Goal: Task Accomplishment & Management: Manage account settings

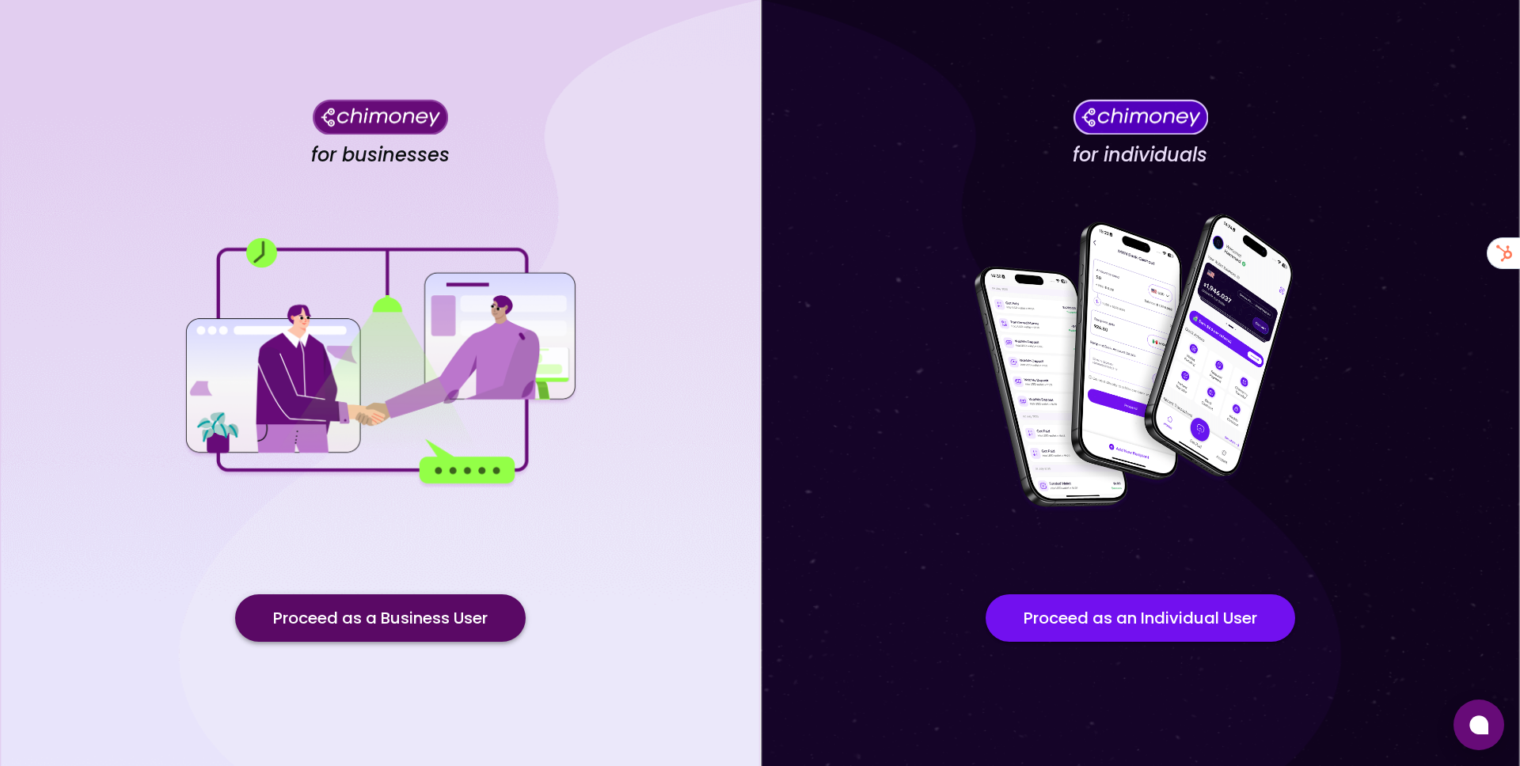
click at [455, 598] on button "Proceed as a Business User" at bounding box center [380, 619] width 291 height 48
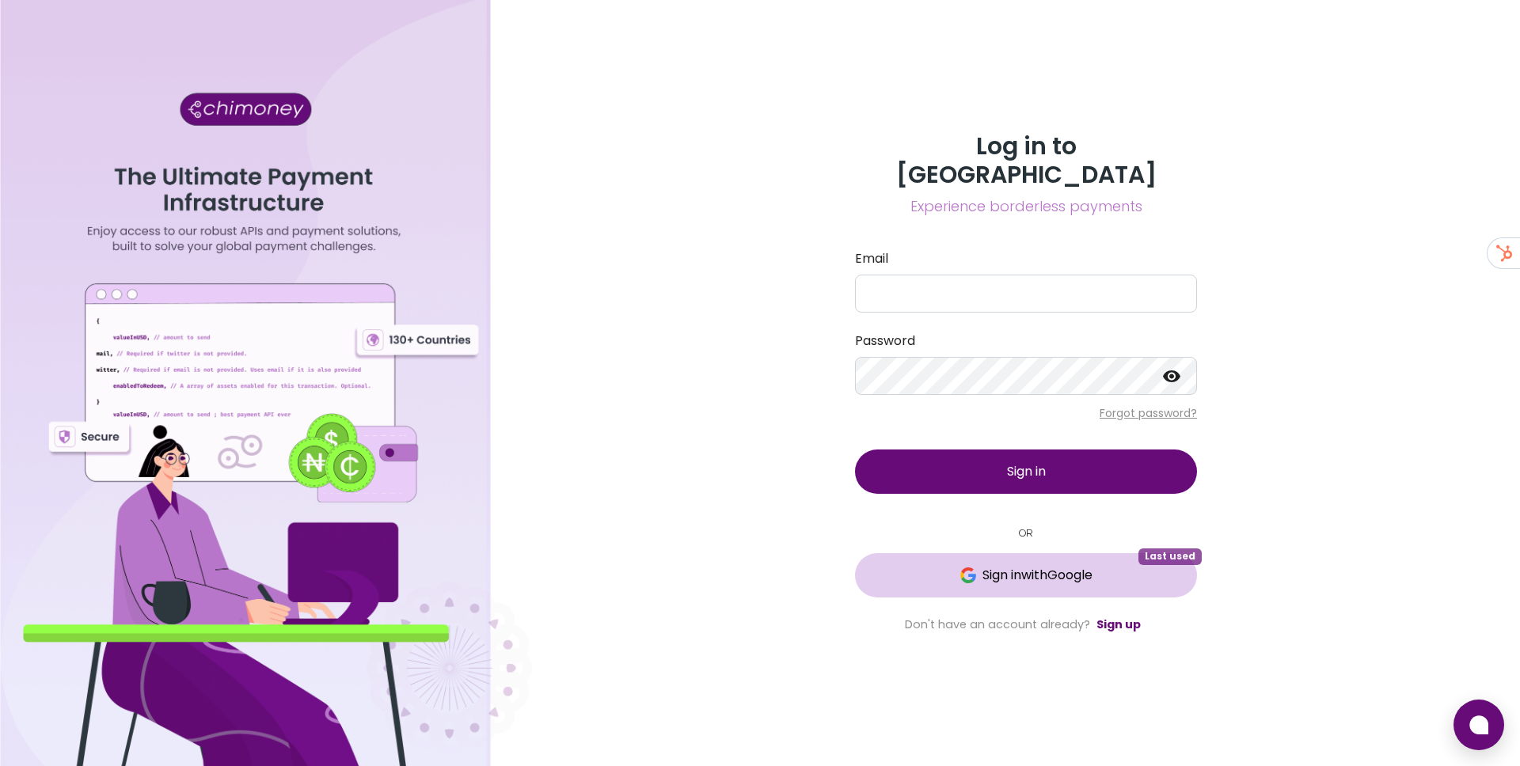
click at [1001, 566] on span "Sign in with Google" at bounding box center [1038, 575] width 110 height 19
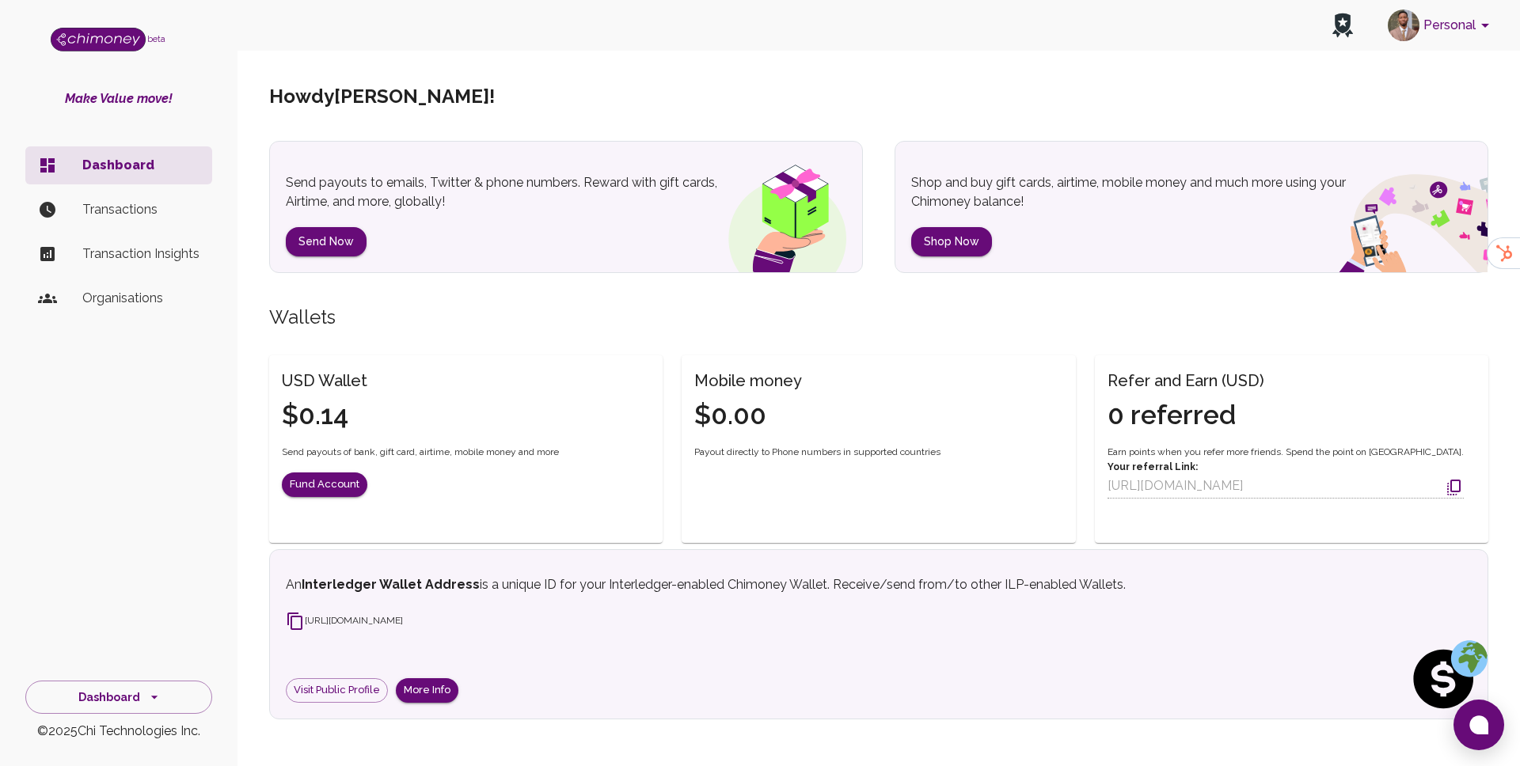
click at [1448, 25] on button "Personal" at bounding box center [1442, 25] width 120 height 41
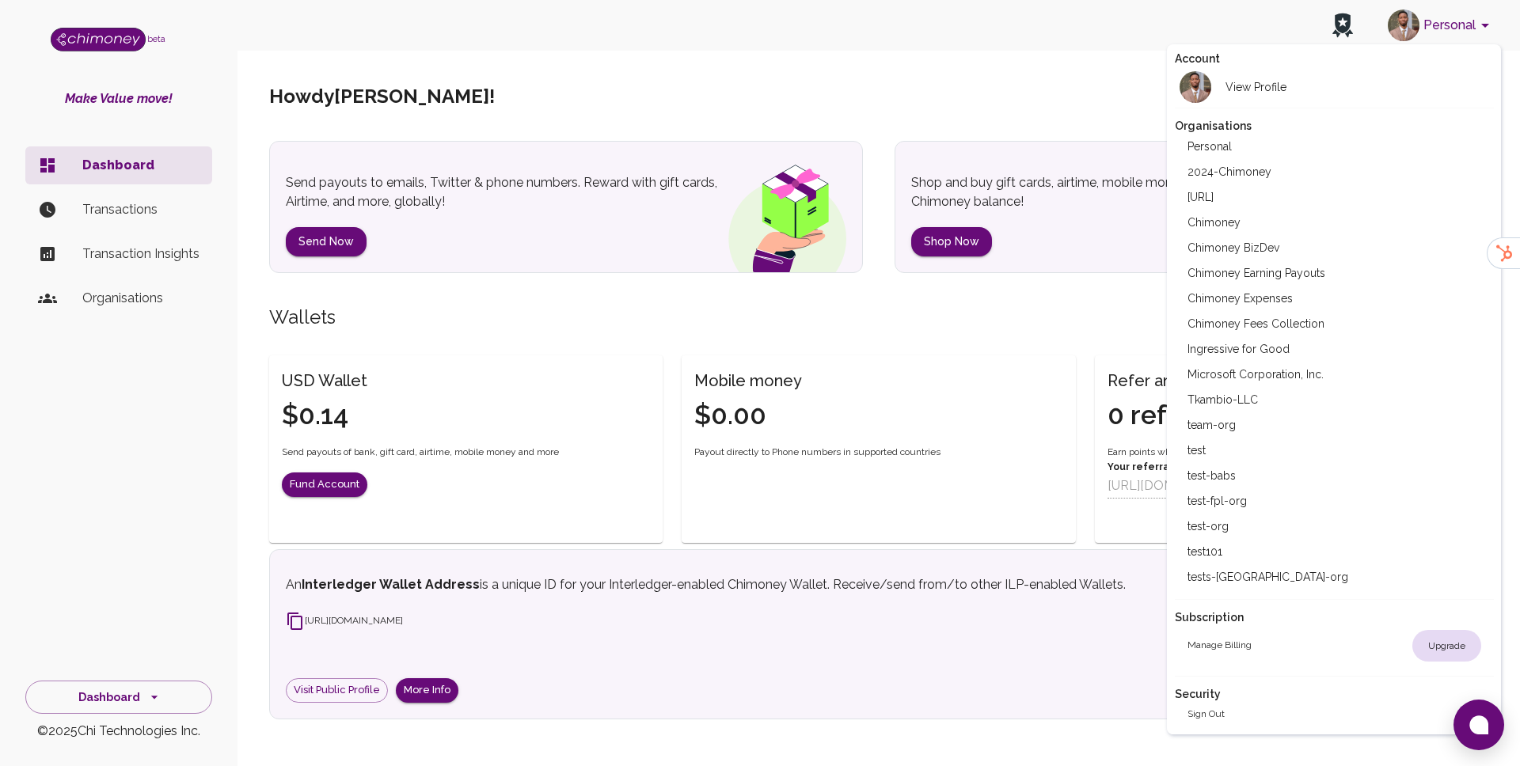
scroll to position [12, 0]
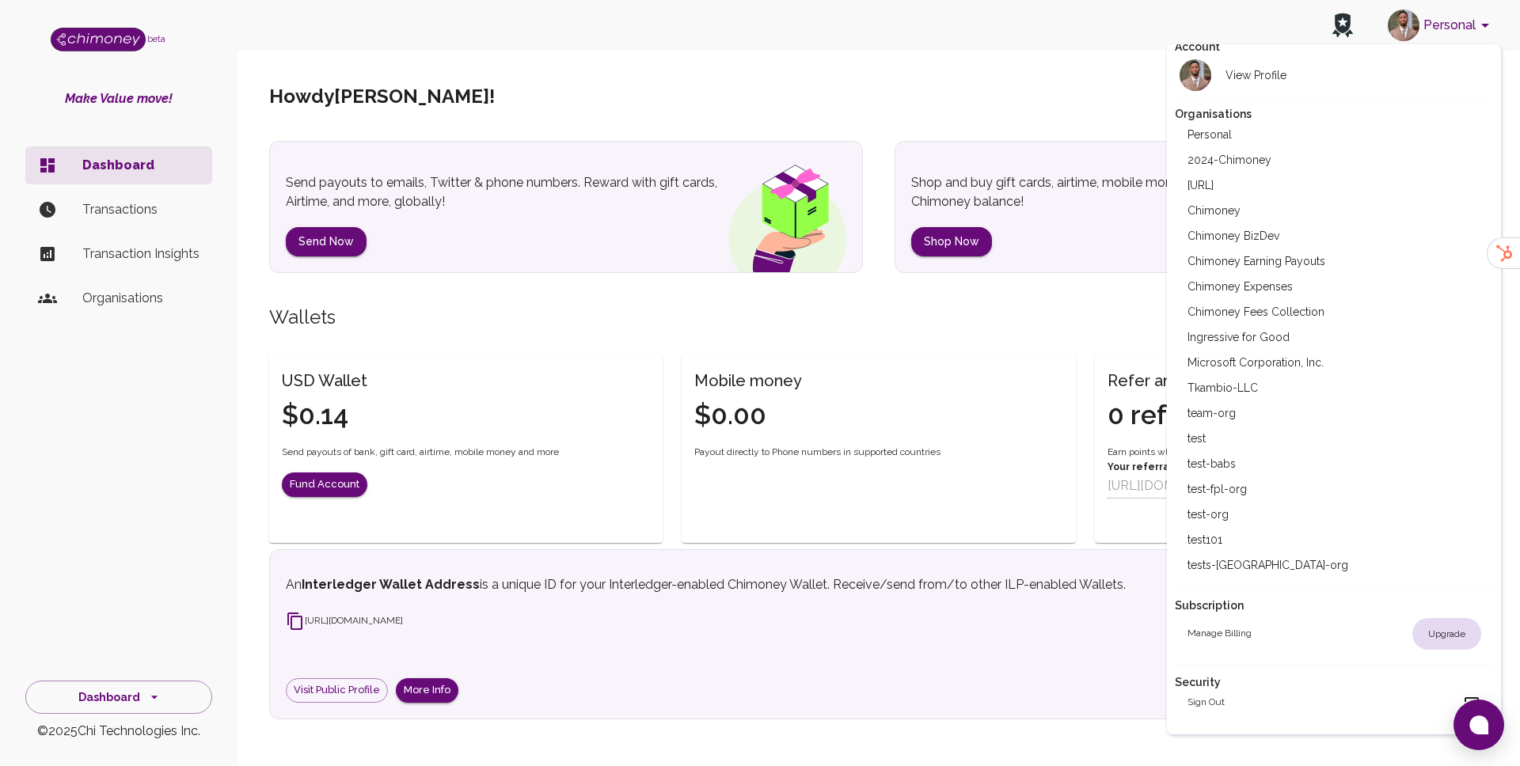
click at [1262, 296] on li "Chimoney Expenses" at bounding box center [1334, 286] width 319 height 25
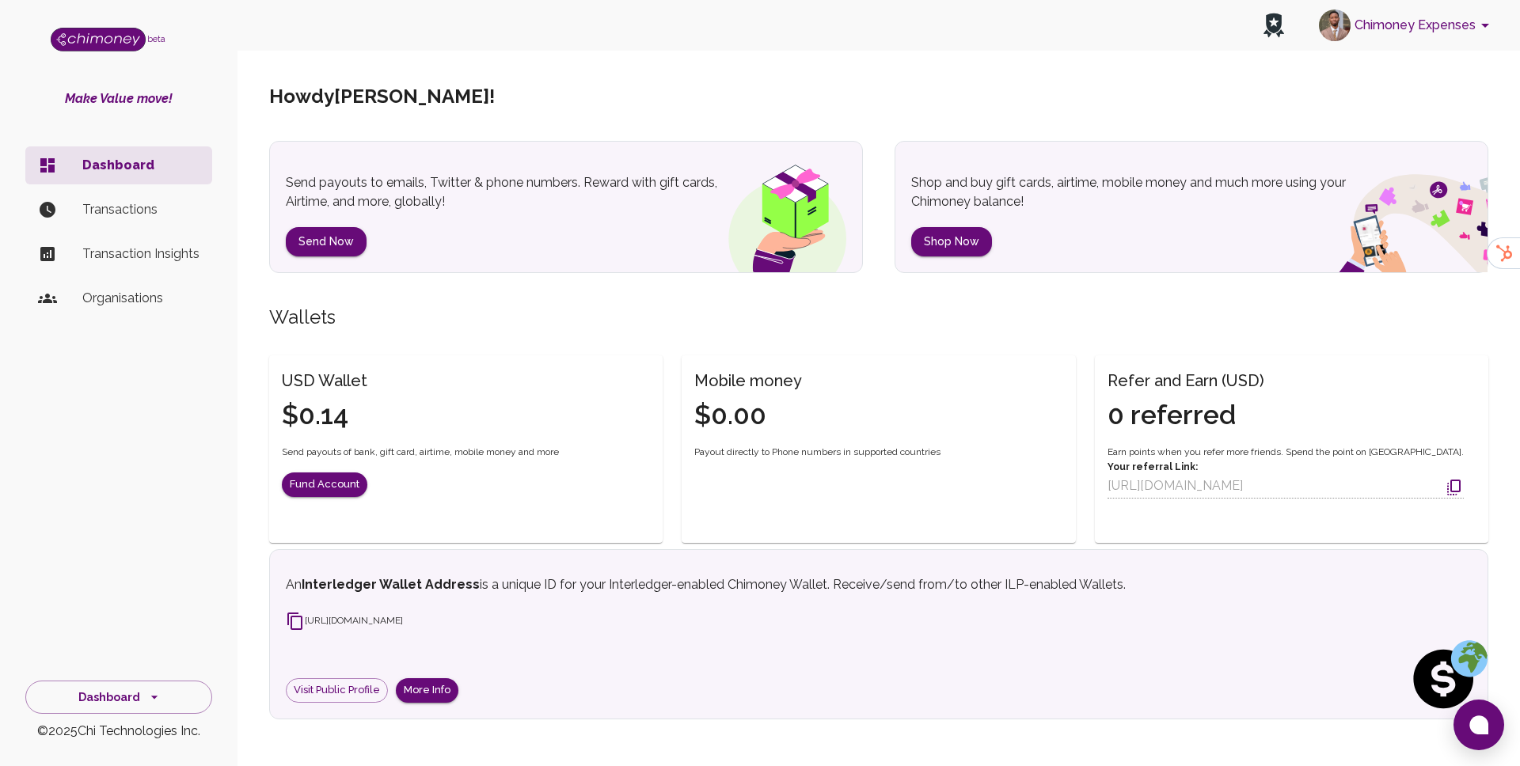
scroll to position [0, 0]
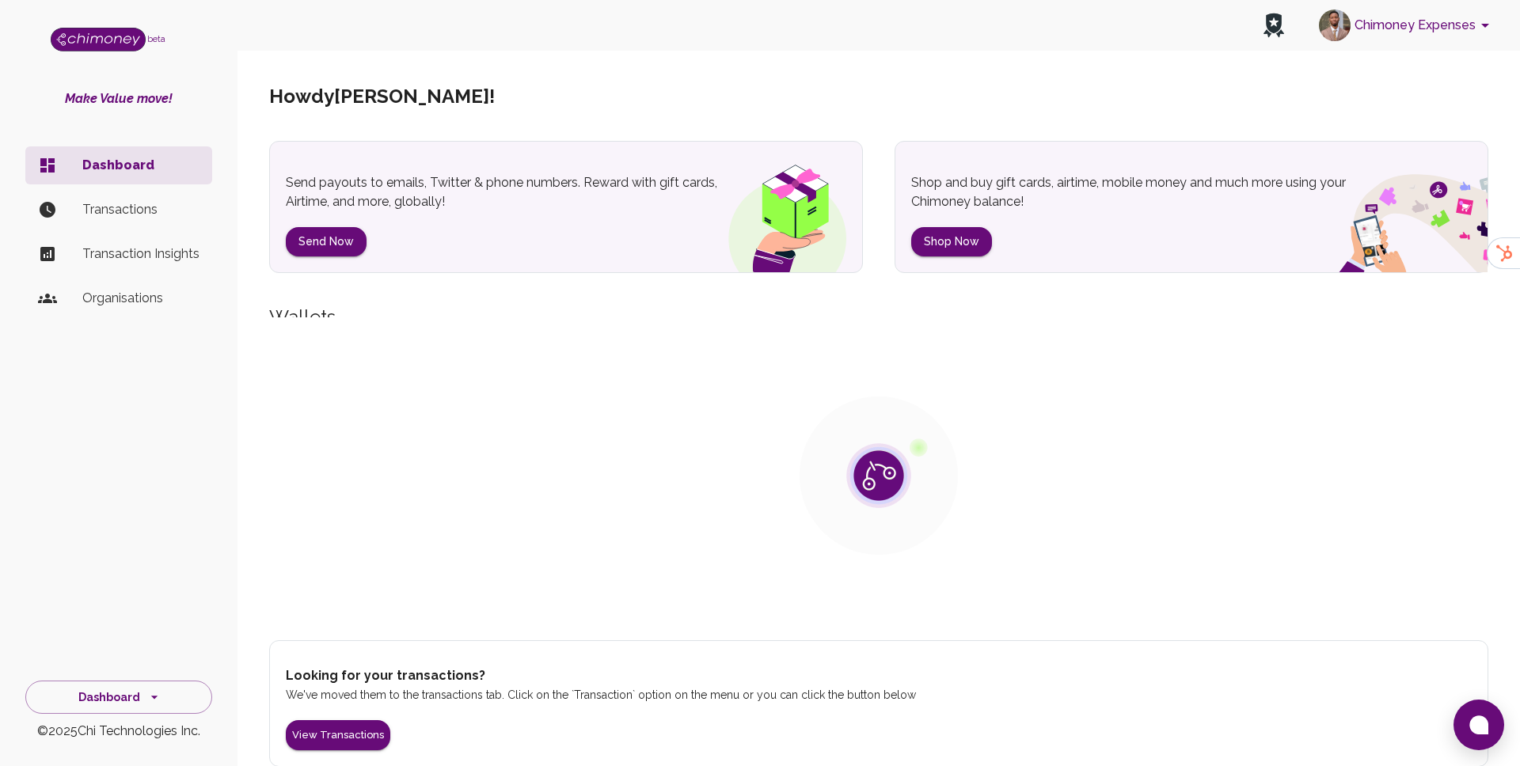
click at [125, 295] on p "Organisations" at bounding box center [140, 298] width 117 height 19
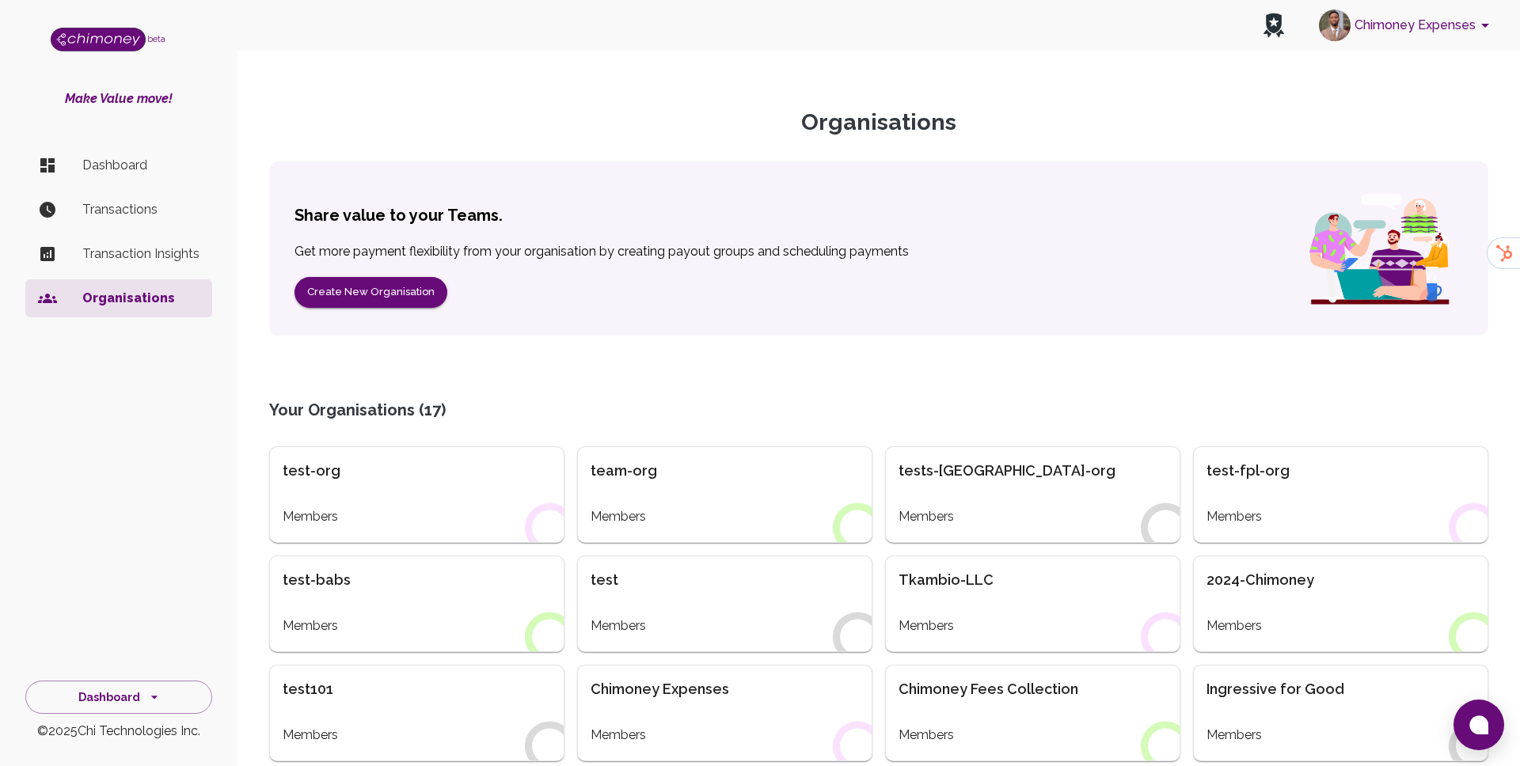
scroll to position [386, 0]
